Goal: Information Seeking & Learning: Learn about a topic

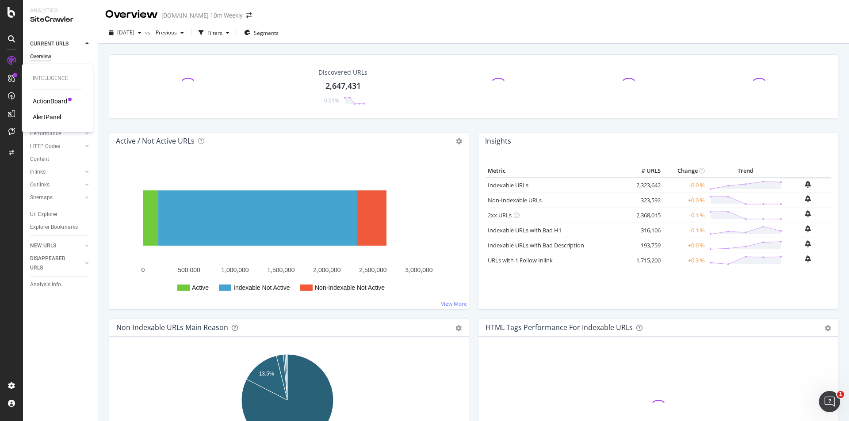
click at [53, 102] on div "ActionBoard" at bounding box center [50, 101] width 34 height 9
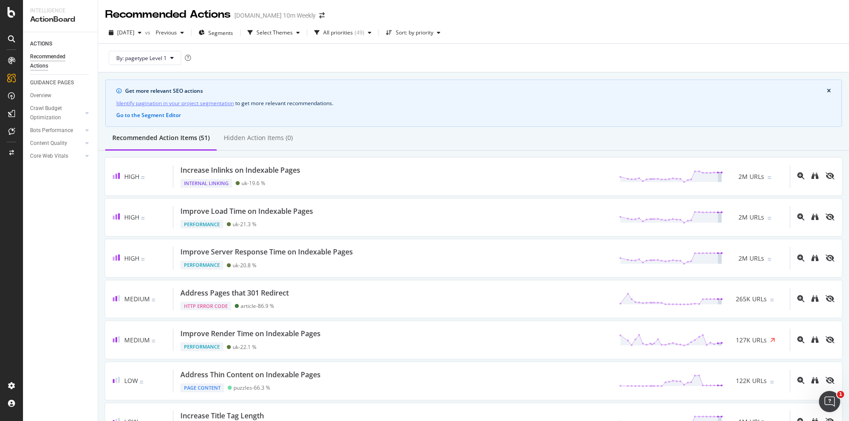
click at [72, 310] on div "ACTIONS Recommended Actions GUIDANCE PAGES Overview Crawl Budget Optimization L…" at bounding box center [60, 226] width 75 height 389
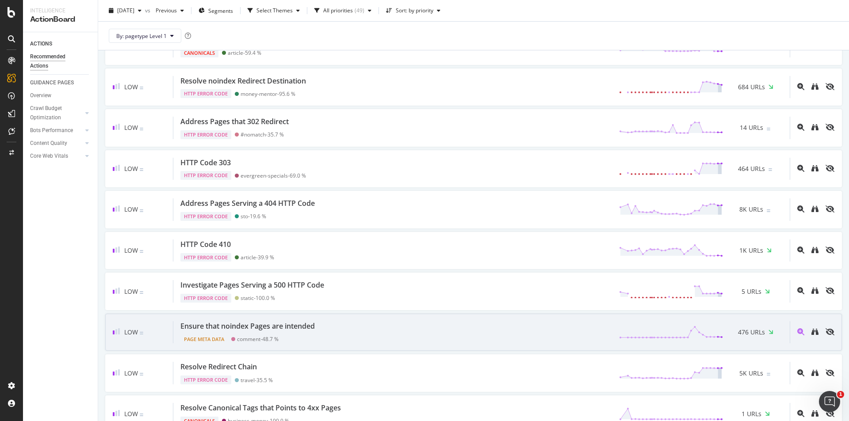
scroll to position [1724, 0]
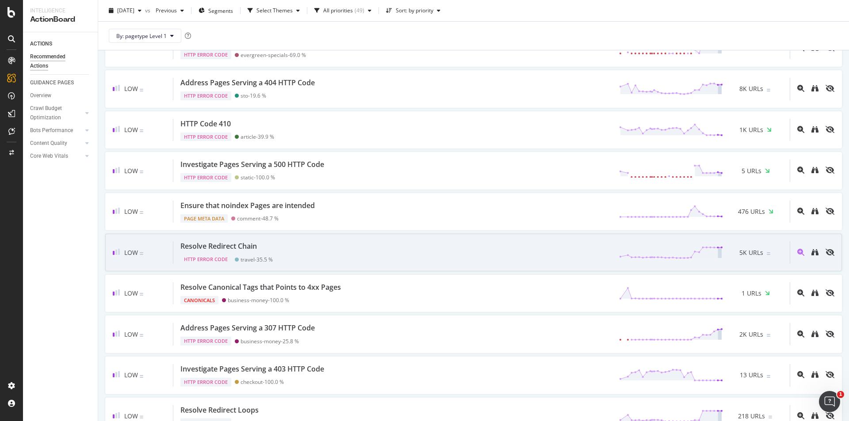
click at [416, 240] on div "Low Resolve Redirect Chain HTTP Error Code travel - 35.5 % 5K URLs" at bounding box center [473, 253] width 737 height 38
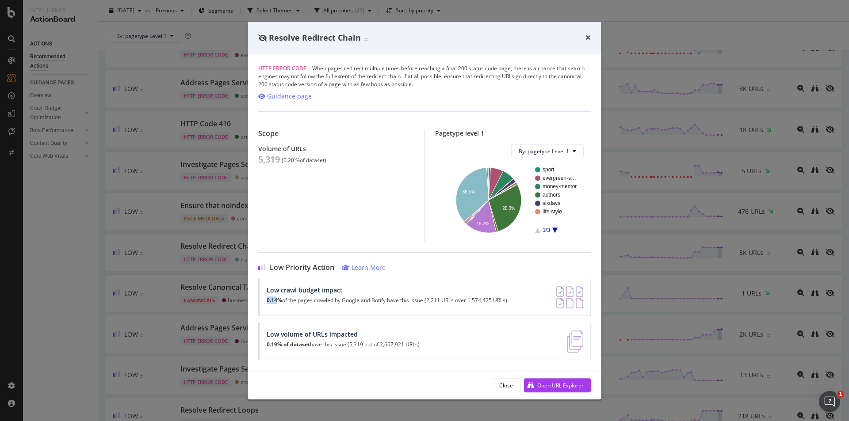
drag, startPoint x: 346, startPoint y: 291, endPoint x: 276, endPoint y: 296, distance: 70.4
click at [276, 296] on div "Low crawl budget impact 0.14% of the pages crawled by Google and Botify have th…" at bounding box center [387, 297] width 240 height 22
drag, startPoint x: 366, startPoint y: 330, endPoint x: 407, endPoint y: 329, distance: 40.7
click at [407, 329] on div "Low volume of URLs impacted 0.19% of dataset have this issue (5,319 out of 2,66…" at bounding box center [424, 341] width 332 height 37
click at [549, 386] on div "Open URL Explorer" at bounding box center [560, 386] width 46 height 8
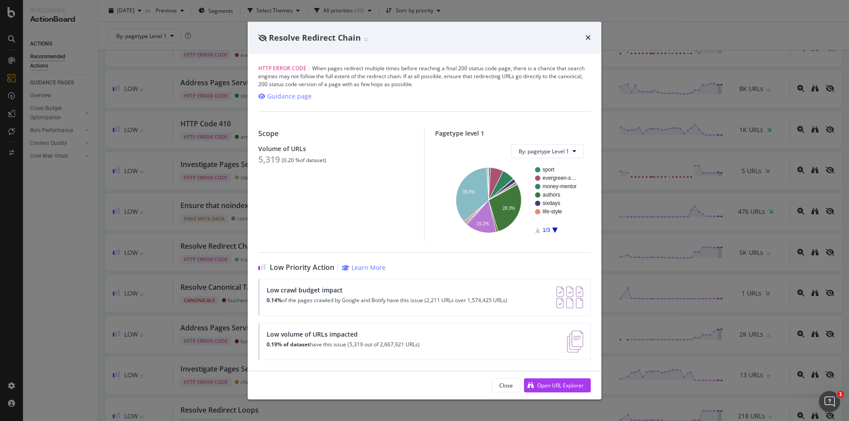
click at [584, 38] on div "Resolve Redirect Chain" at bounding box center [424, 37] width 332 height 11
click at [588, 36] on icon "times" at bounding box center [587, 37] width 5 height 7
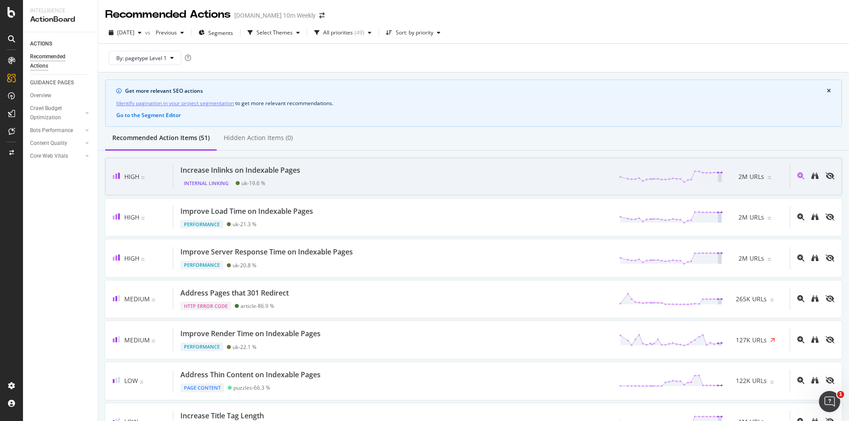
click at [358, 172] on div "Increase Inlinks on Indexable Pages Internal Linking uk - 19.6 % 2M URLs" at bounding box center [481, 176] width 616 height 23
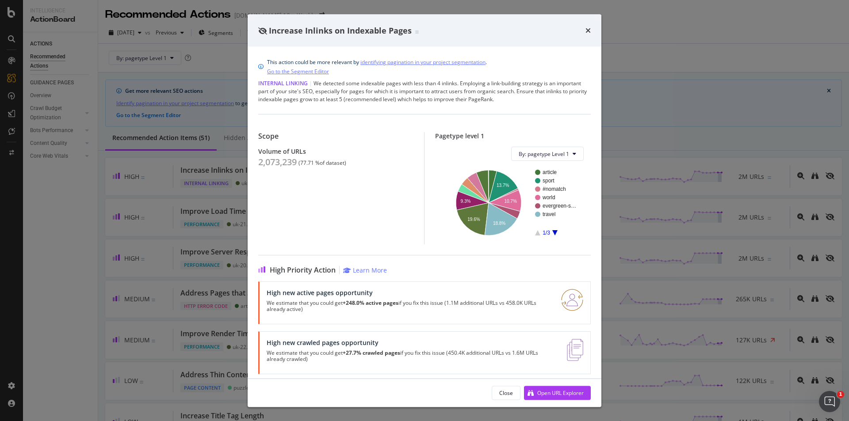
drag, startPoint x: 269, startPoint y: 305, endPoint x: 378, endPoint y: 318, distance: 110.0
click at [388, 317] on div "High new active pages opportunity We estimate that you could get +248.0% active…" at bounding box center [424, 303] width 332 height 43
drag, startPoint x: 282, startPoint y: 354, endPoint x: 424, endPoint y: 359, distance: 142.4
click at [423, 358] on p "We estimate that you could get +27.7% crawled pages if you fix this issue (450.…" at bounding box center [412, 356] width 290 height 12
click at [502, 392] on div "Close" at bounding box center [506, 393] width 14 height 8
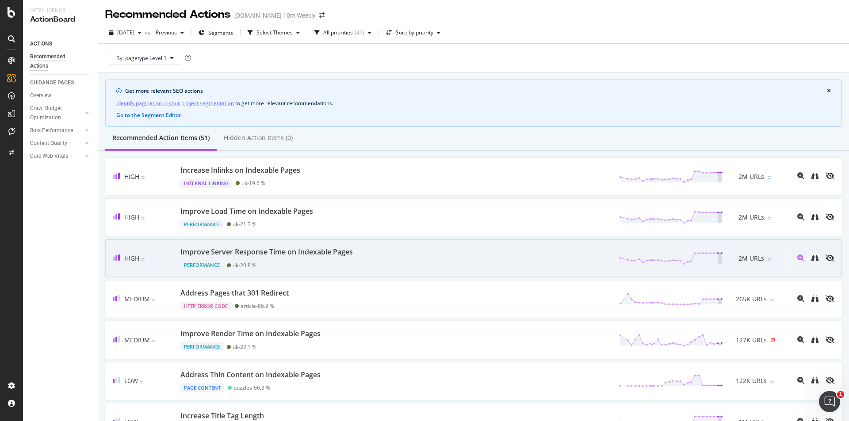
click at [291, 259] on div "Performance uk - 20.8 %" at bounding box center [268, 263] width 176 height 12
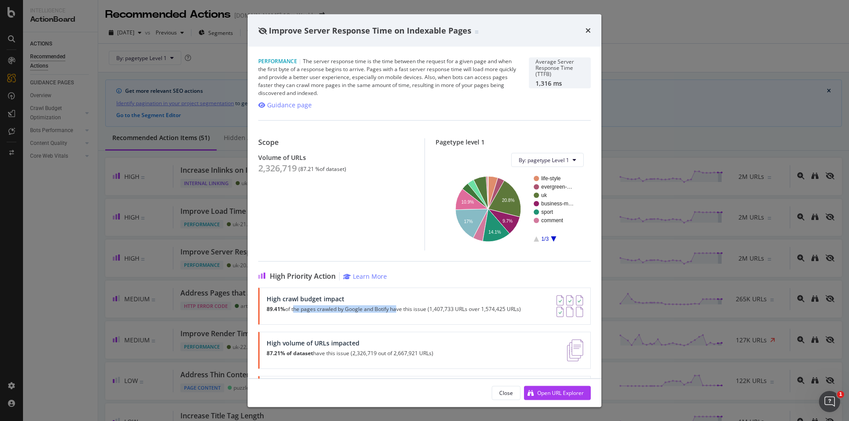
drag, startPoint x: 294, startPoint y: 309, endPoint x: 416, endPoint y: 305, distance: 122.1
click at [411, 305] on div "High crawl budget impact 89.41% of the pages crawled by Google and Botify have …" at bounding box center [394, 306] width 254 height 22
click at [416, 305] on div "High crawl budget impact 89.41% of the pages crawled by Google and Botify have …" at bounding box center [394, 306] width 254 height 22
drag, startPoint x: 400, startPoint y: 308, endPoint x: 510, endPoint y: 313, distance: 110.2
click at [510, 313] on p "89.41% of the pages crawled by Google and Botify have this issue (1,407,733 URL…" at bounding box center [394, 309] width 254 height 6
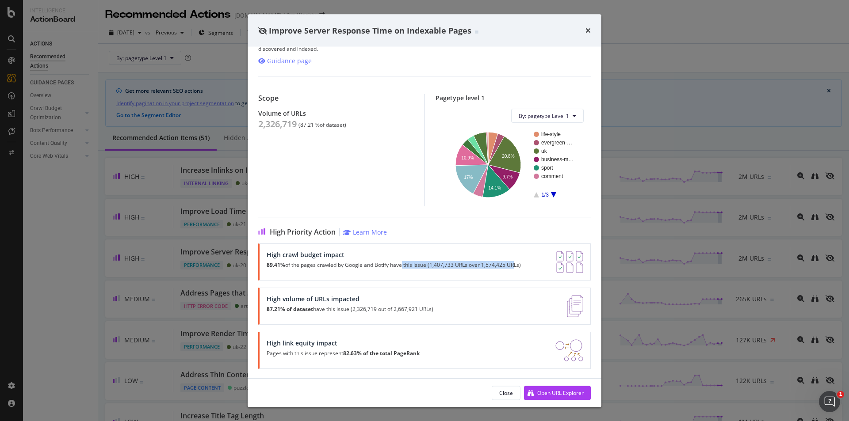
scroll to position [45, 0]
click at [552, 391] on div "Open URL Explorer" at bounding box center [560, 393] width 46 height 8
click at [589, 29] on icon "times" at bounding box center [587, 30] width 5 height 7
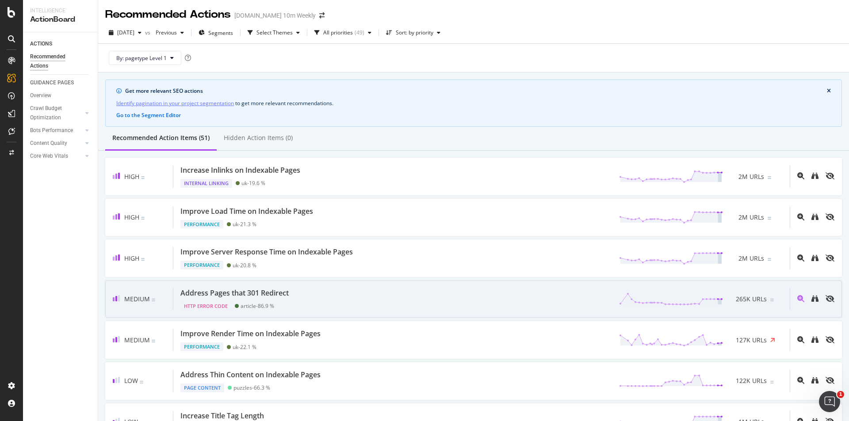
click at [374, 287] on div "Medium Address Pages that 301 Redirect HTTP Error Code article - 86.9 % 265K UR…" at bounding box center [473, 300] width 737 height 38
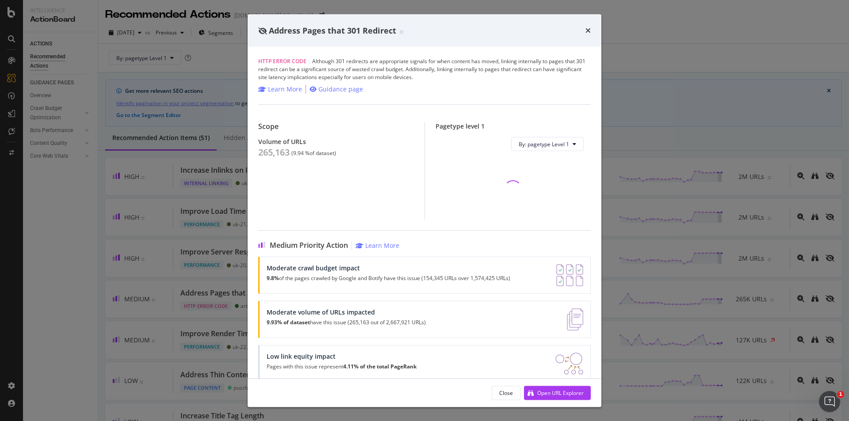
click at [565, 405] on div "Close Open URL Explorer" at bounding box center [425, 393] width 354 height 28
click at [564, 397] on div "Open URL Explorer" at bounding box center [554, 392] width 60 height 13
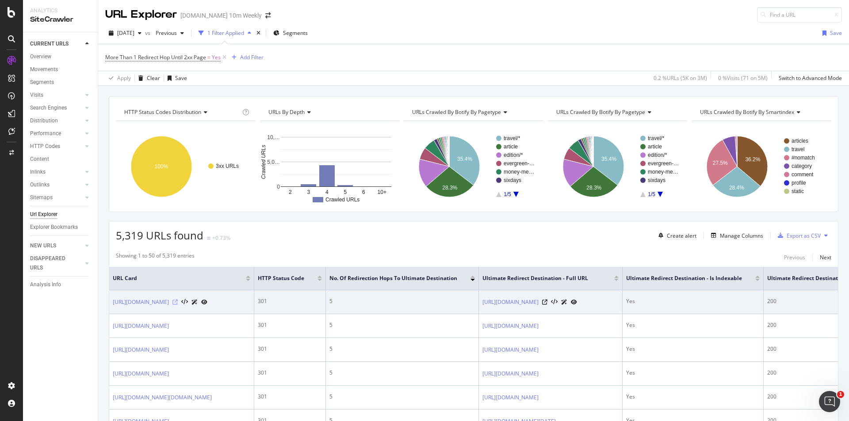
click at [178, 301] on icon at bounding box center [174, 302] width 5 height 5
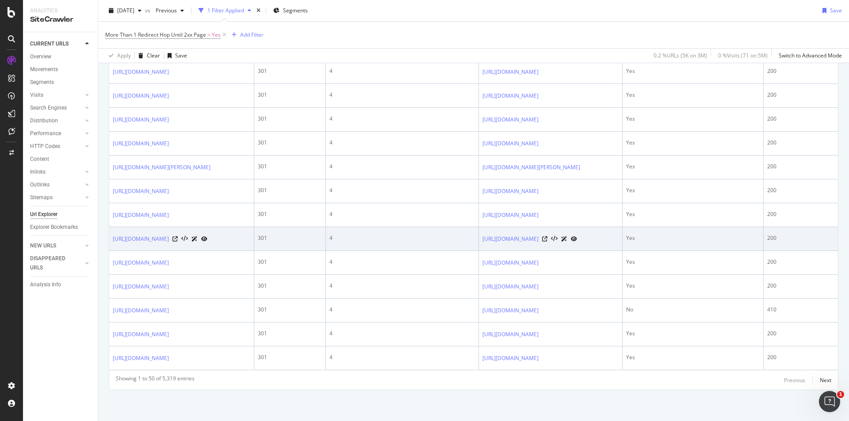
scroll to position [1458, 0]
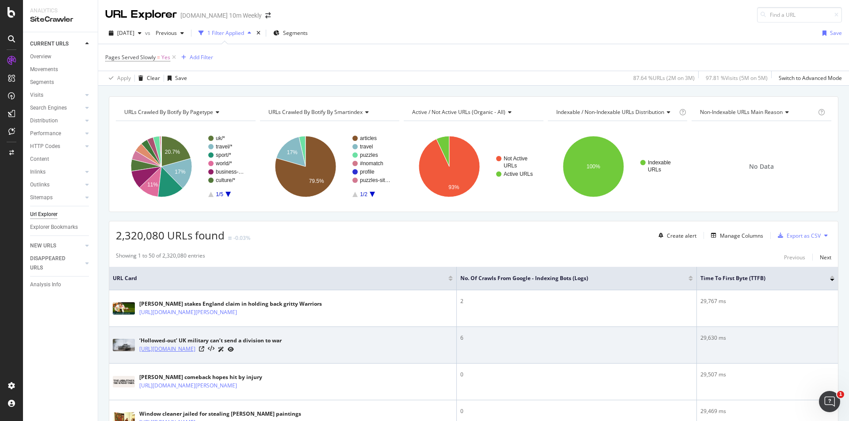
click at [195, 351] on link "[URL][DOMAIN_NAME]" at bounding box center [167, 349] width 56 height 9
click at [204, 352] on icon at bounding box center [201, 349] width 5 height 5
